Goal: Find specific page/section: Find specific page/section

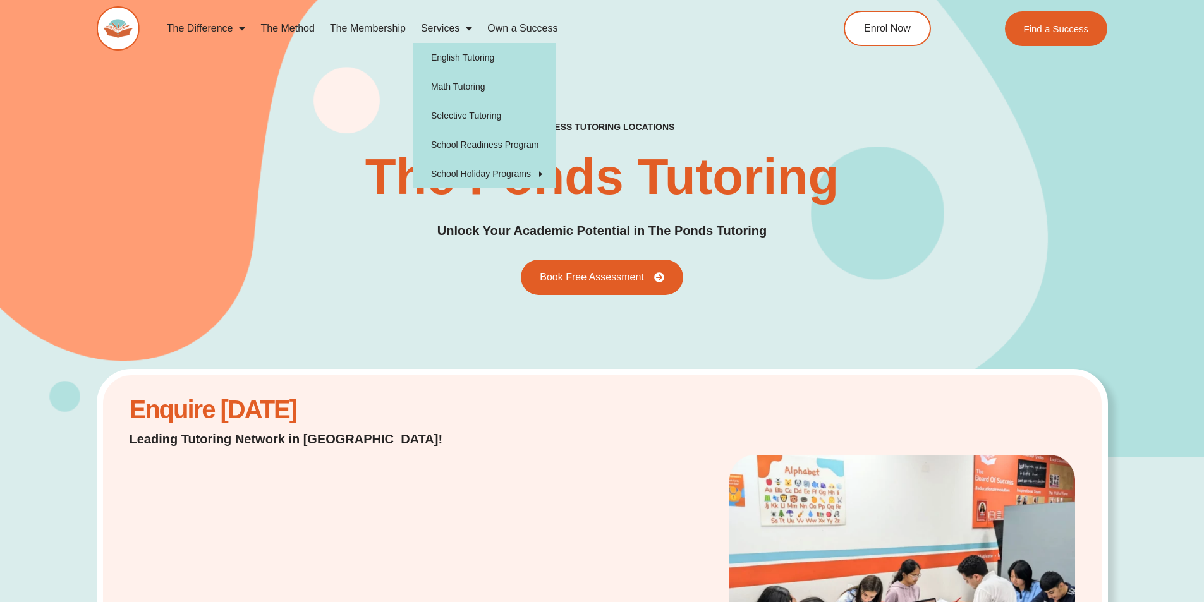
click at [465, 25] on span "Menu" at bounding box center [466, 28] width 13 height 23
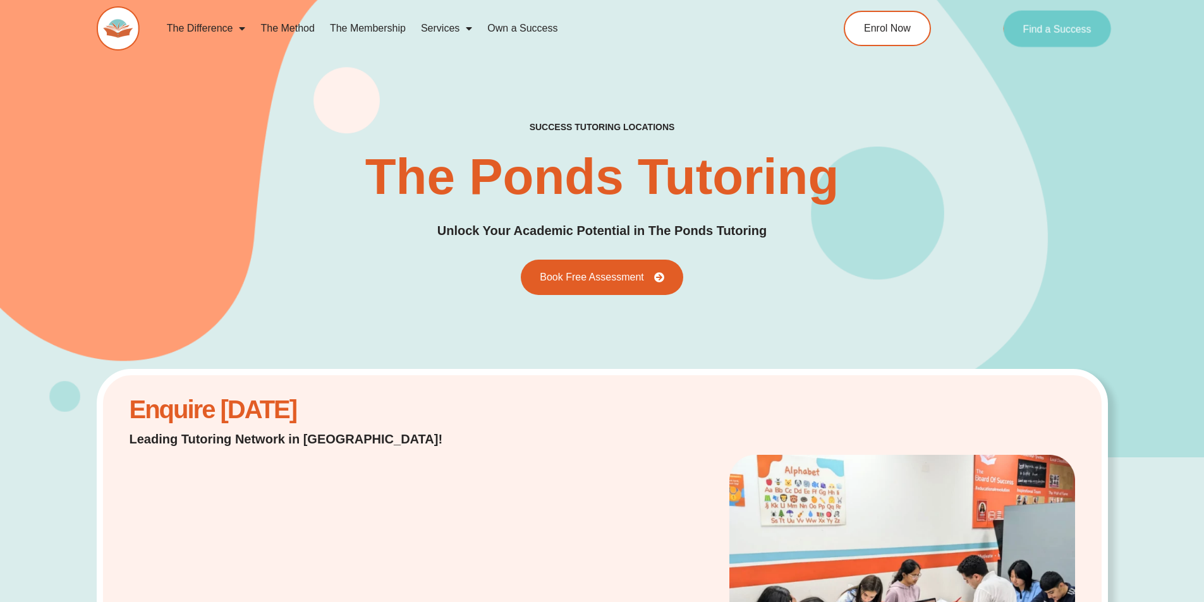
click at [1071, 19] on link "Find a Success" at bounding box center [1058, 28] width 108 height 37
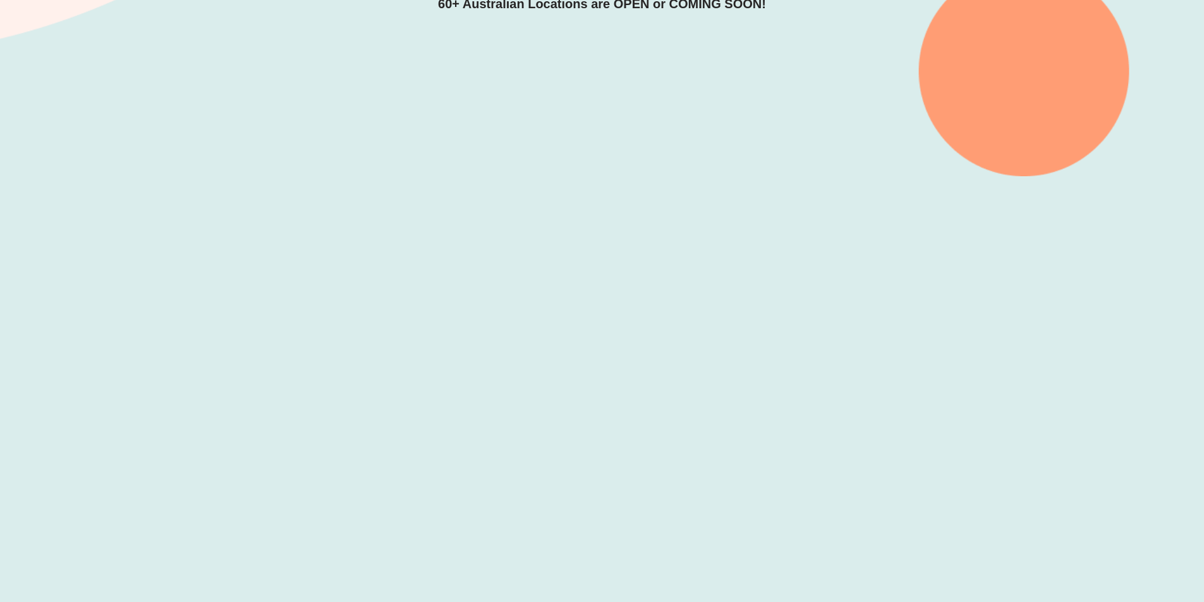
scroll to position [506, 0]
